Goal: Information Seeking & Learning: Learn about a topic

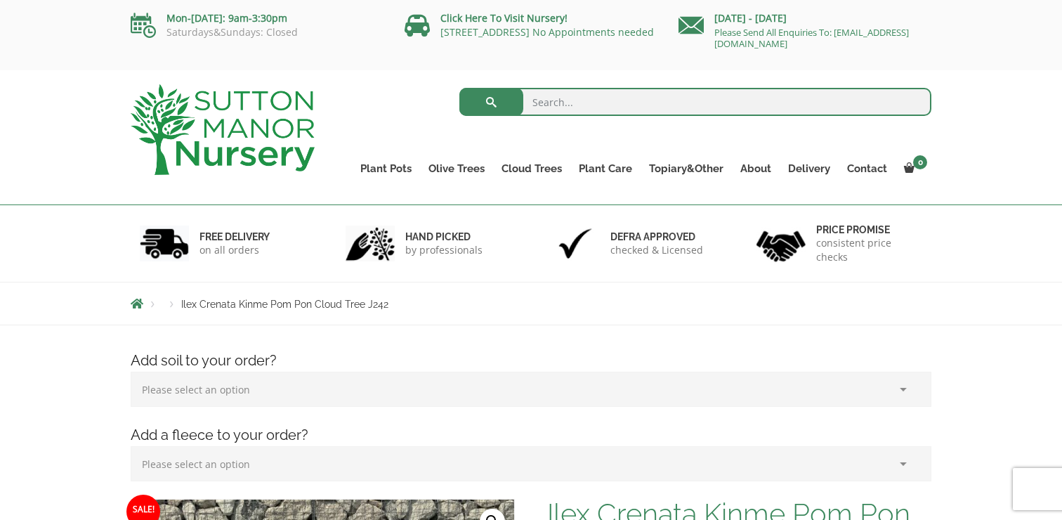
click at [543, 93] on input "search" at bounding box center [695, 102] width 472 height 28
type input "hydrangea [PERSON_NAME]"
click at [459, 88] on button "submit" at bounding box center [491, 102] width 64 height 28
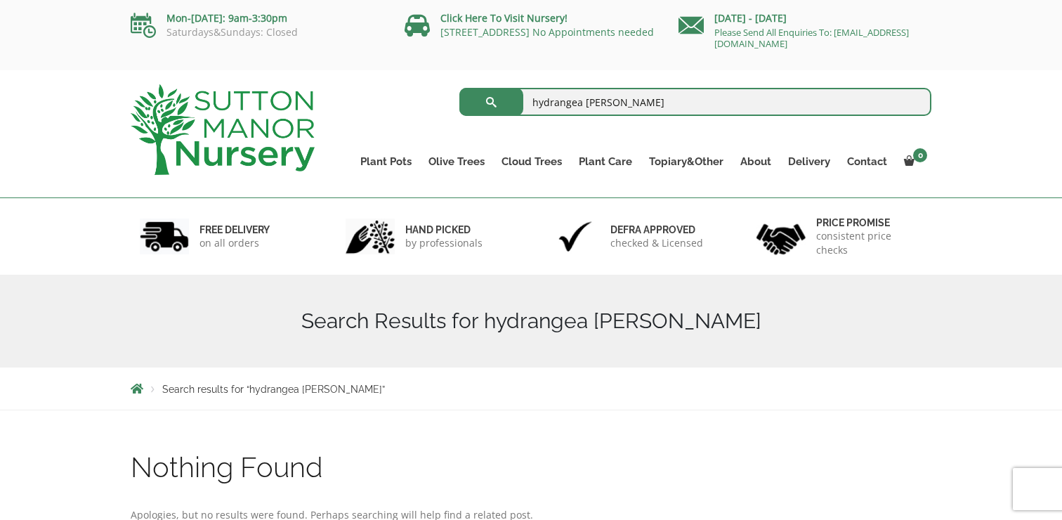
click at [491, 102] on span "submit" at bounding box center [491, 102] width 0 height 0
drag, startPoint x: 664, startPoint y: 101, endPoint x: 628, endPoint y: 100, distance: 36.5
click at [628, 100] on input "hydrangea [PERSON_NAME]" at bounding box center [695, 102] width 472 height 28
type input "hydrangea [PERSON_NAME]"
click at [459, 88] on button "submit" at bounding box center [491, 102] width 64 height 28
